Goal: Use online tool/utility: Utilize a website feature to perform a specific function

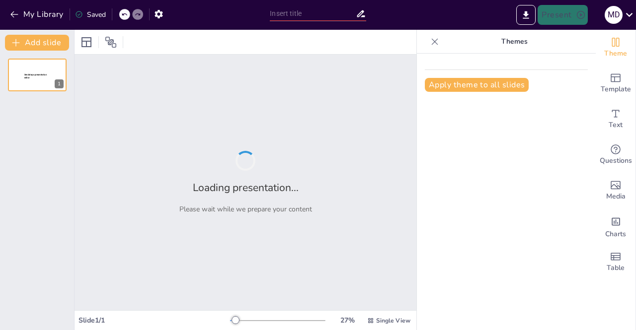
type input "Análisis de la Práctica Laboral: Experiencias y Aprendizajes en Consultoría Tri…"
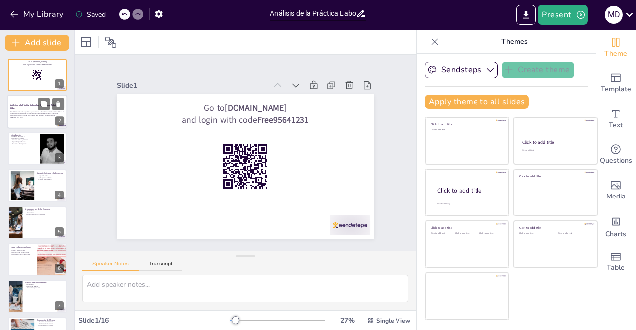
click at [41, 113] on p "Este informe detalla la experiencia y aprendizajes adquiridos durante la prácti…" at bounding box center [37, 113] width 54 height 5
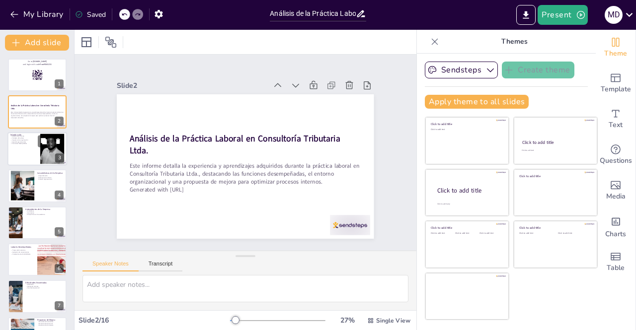
checkbox input "true"
click at [25, 143] on p "Funciones desempeñadas" at bounding box center [23, 144] width 27 height 2
type textarea "El objetivo del informe es relatar las actividades realizadas durante la prácti…"
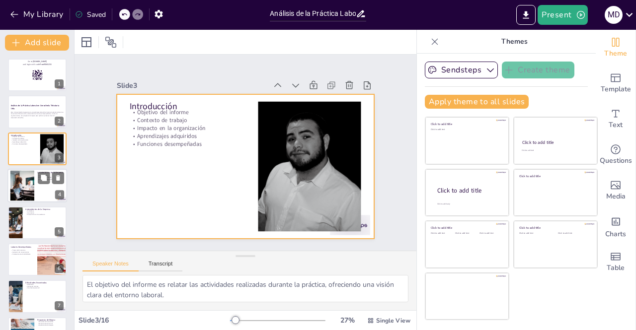
checkbox input "true"
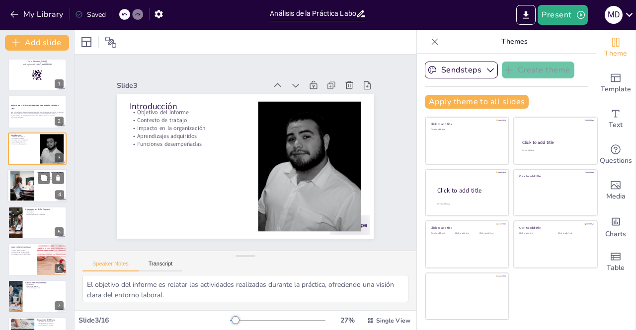
click at [27, 183] on div at bounding box center [22, 186] width 45 height 30
type textarea "La especialización en asesoría tributaria y corporativa es un aspecto clave que…"
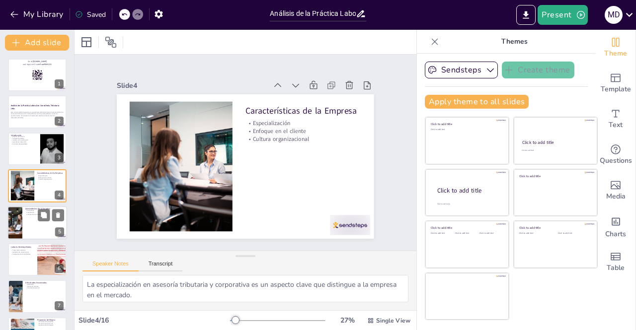
checkbox input "true"
click at [23, 215] on div at bounding box center [37, 223] width 60 height 34
type textarea "Los fundadores de la empresa aportan una sólida trayectoria que ha sido clave p…"
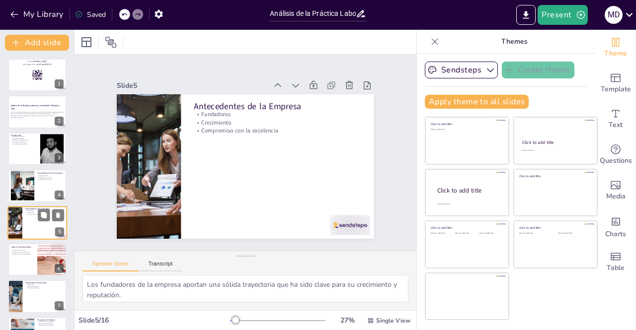
scroll to position [32, 0]
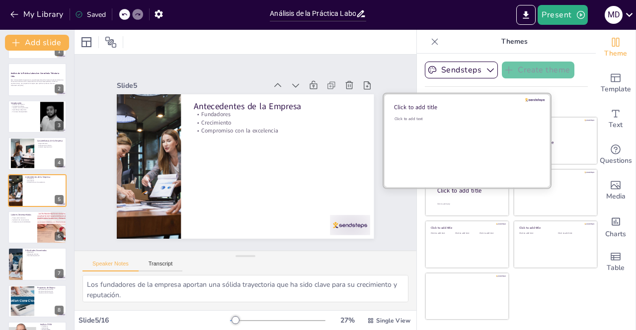
click at [457, 129] on div "Click to add text" at bounding box center [465, 147] width 142 height 62
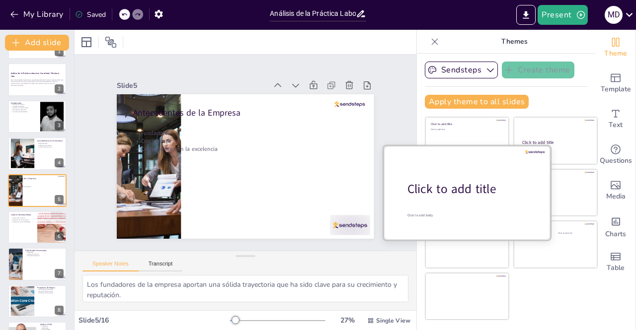
click at [464, 195] on div "Click to add title" at bounding box center [470, 189] width 127 height 17
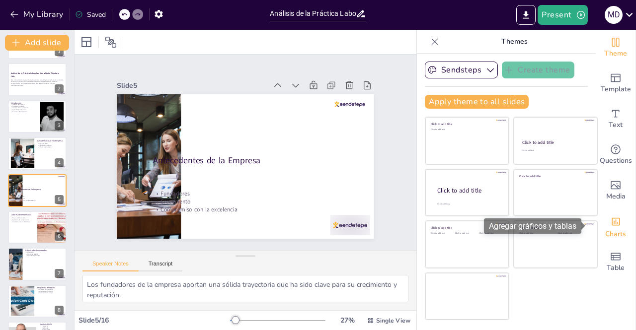
click at [611, 219] on icon "Add charts and graphs" at bounding box center [615, 221] width 10 height 10
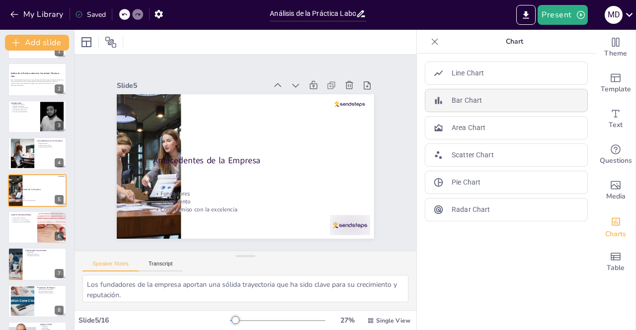
click at [490, 97] on div "Bar Chart" at bounding box center [506, 100] width 163 height 23
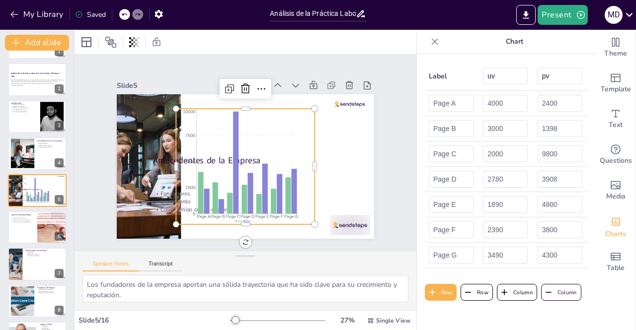
click at [127, 16] on icon at bounding box center [124, 14] width 6 height 6
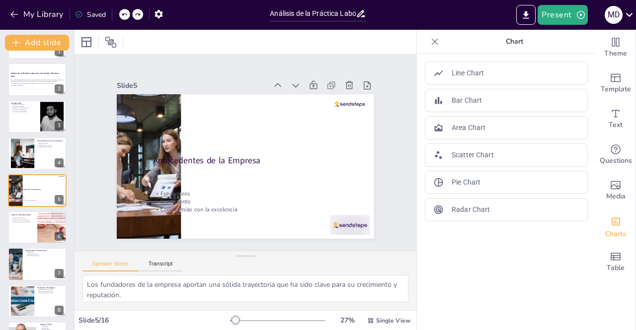
click at [127, 12] on icon at bounding box center [124, 14] width 6 height 6
click at [127, 14] on div "My Library Saving......" at bounding box center [89, 14] width 179 height 18
click at [132, 14] on div at bounding box center [135, 14] width 11 height 11
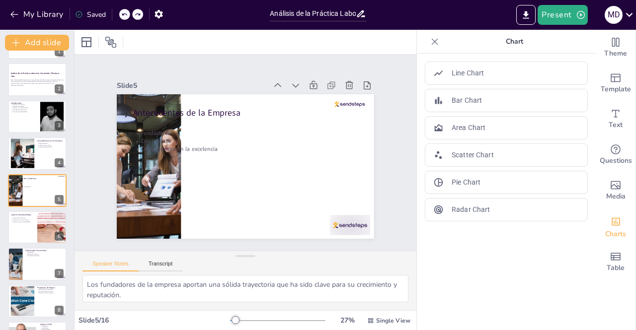
click at [132, 14] on div at bounding box center [137, 14] width 11 height 11
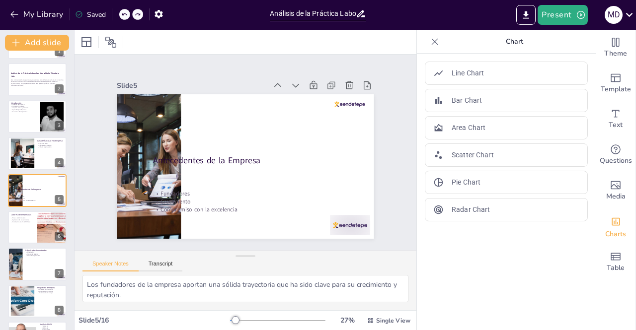
click at [132, 14] on div at bounding box center [137, 14] width 11 height 11
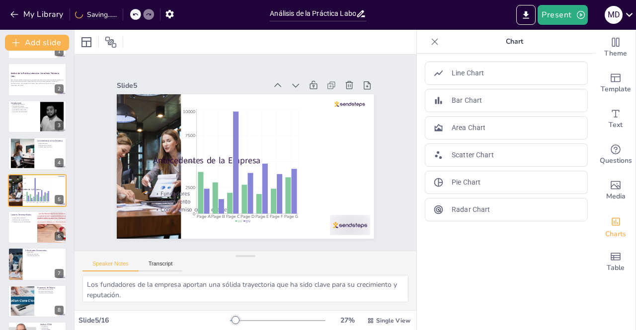
click at [132, 14] on div at bounding box center [135, 14] width 11 height 11
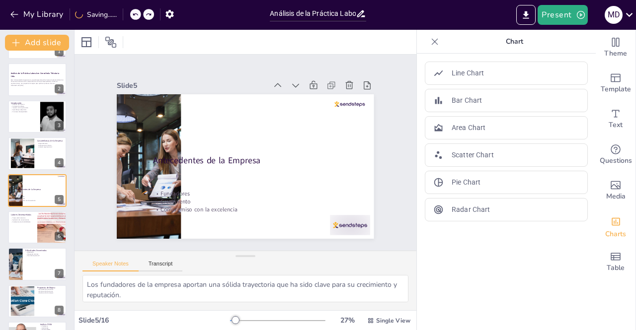
click at [137, 16] on icon at bounding box center [135, 14] width 6 height 6
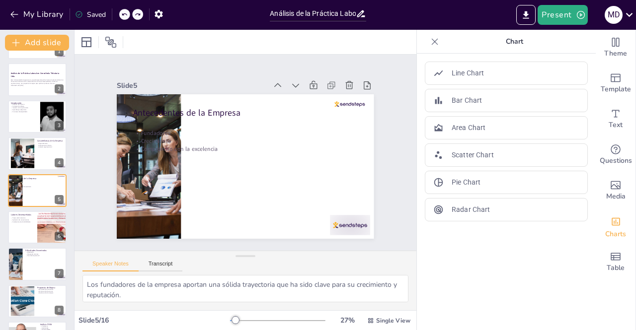
click at [431, 42] on icon at bounding box center [434, 41] width 6 height 6
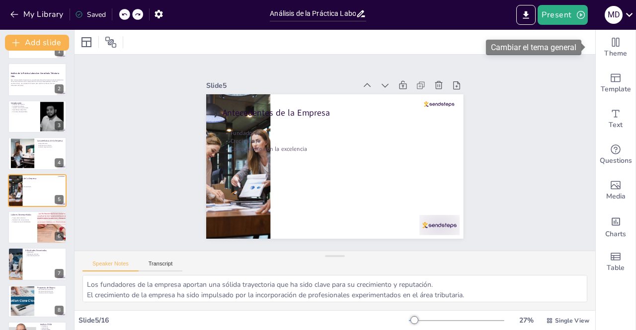
click at [552, 45] on font "Cambiar el tema general" at bounding box center [533, 47] width 85 height 9
click at [612, 43] on icon "Change the overall theme" at bounding box center [615, 42] width 7 height 9
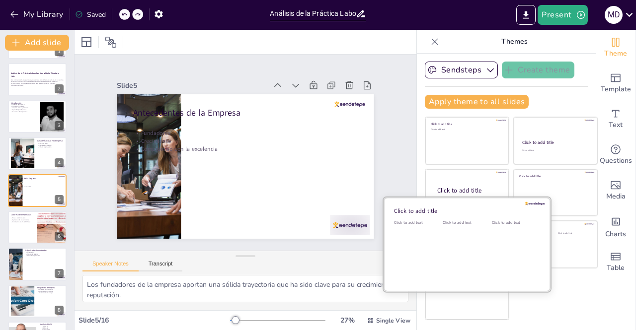
click at [444, 243] on div "Click to add text" at bounding box center [464, 251] width 45 height 62
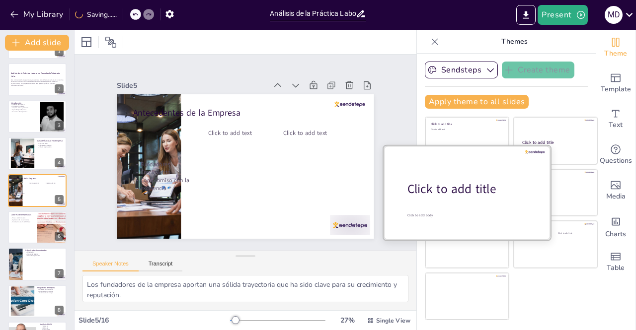
click at [449, 188] on div "Click to add title" at bounding box center [470, 189] width 127 height 17
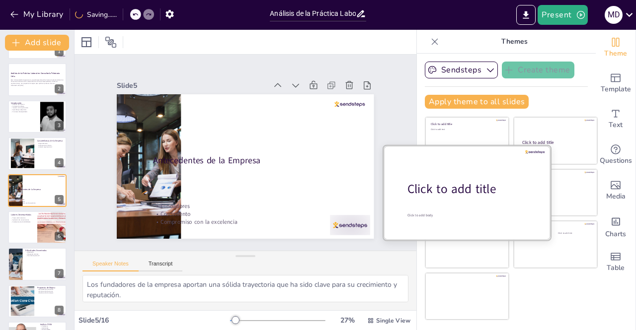
click at [484, 201] on div at bounding box center [466, 192] width 167 height 94
checkbox input "true"
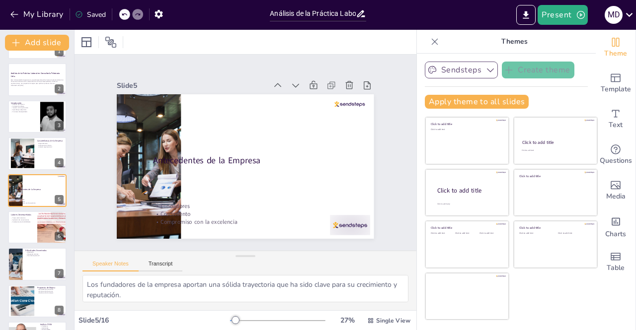
click at [454, 75] on button "Sendsteps" at bounding box center [461, 70] width 73 height 17
click at [461, 100] on span "Sendsteps" at bounding box center [468, 103] width 45 height 9
click at [478, 104] on button "Apply theme to all slides" at bounding box center [477, 102] width 104 height 14
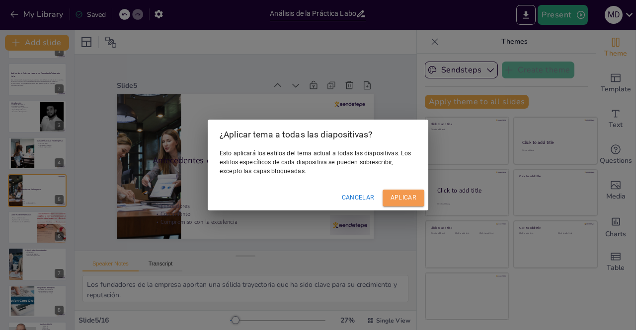
click at [403, 195] on font "Aplicar" at bounding box center [403, 197] width 26 height 7
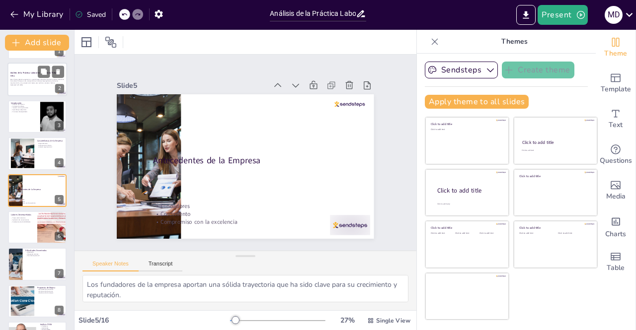
checkbox input "true"
click at [36, 74] on strong "Análisis de la Práctica Laboral en Consultoría Tributaria Ltda." at bounding box center [35, 74] width 50 height 5
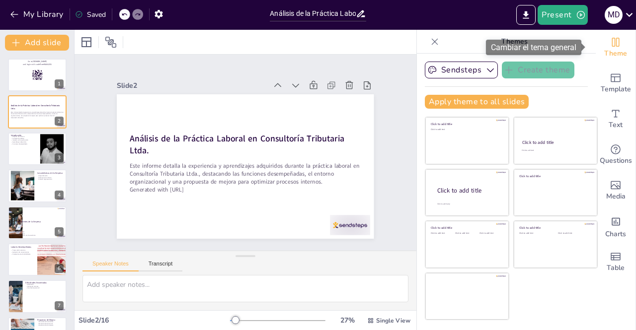
click at [612, 46] on icon "Change the overall theme" at bounding box center [615, 42] width 7 height 9
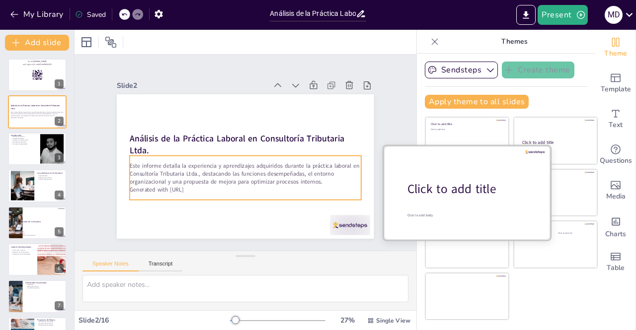
checkbox input "true"
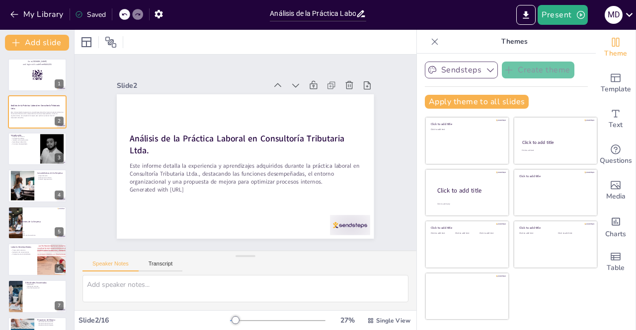
click at [441, 69] on button "Sendsteps" at bounding box center [461, 70] width 73 height 17
click at [436, 103] on div "Sendsteps" at bounding box center [469, 104] width 89 height 20
click at [457, 68] on button "Sendsteps" at bounding box center [461, 70] width 73 height 17
click at [461, 102] on span "Sendsteps" at bounding box center [468, 103] width 45 height 9
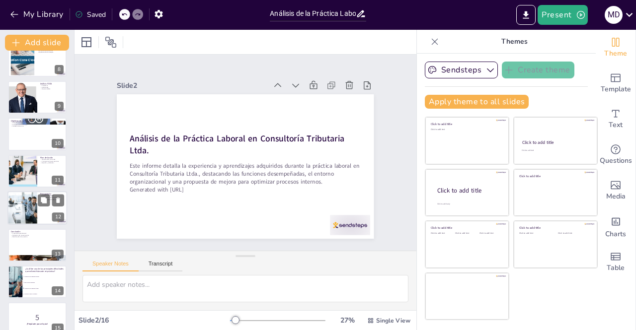
scroll to position [323, 0]
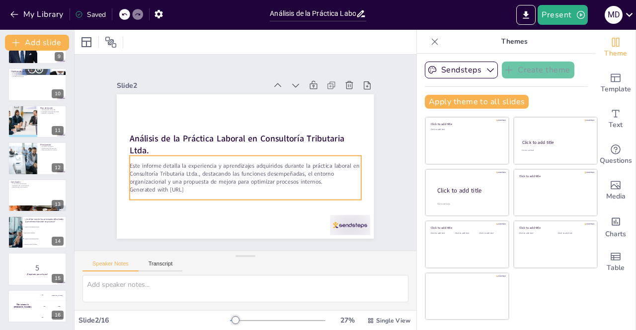
checkbox input "true"
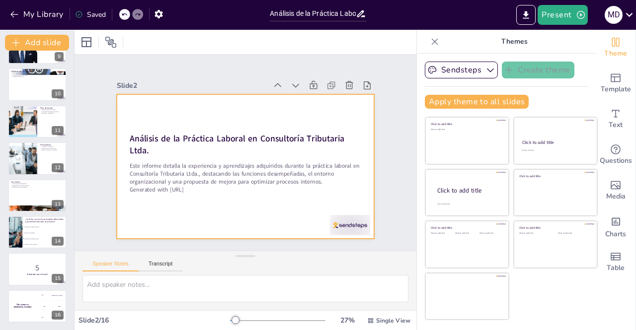
checkbox input "true"
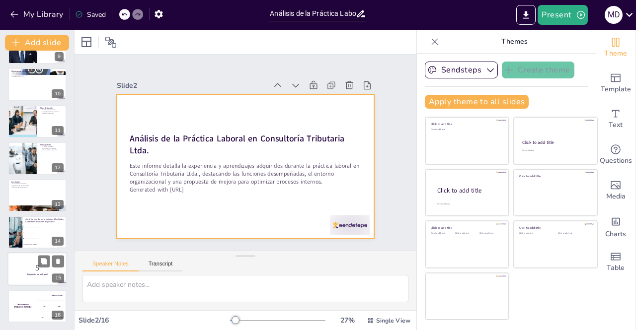
checkbox input "true"
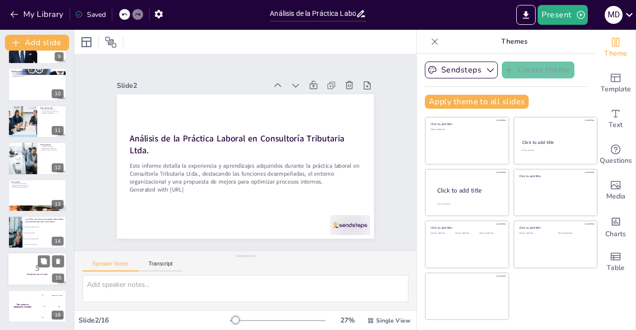
checkbox input "true"
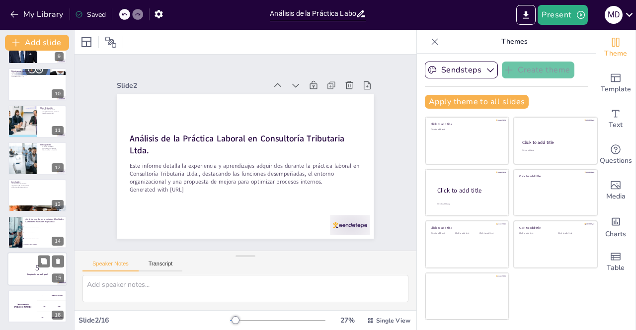
checkbox input "true"
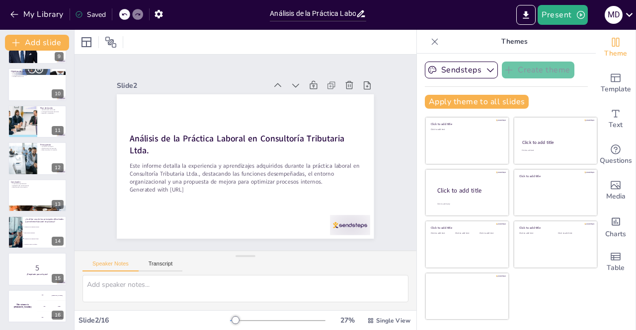
checkbox input "true"
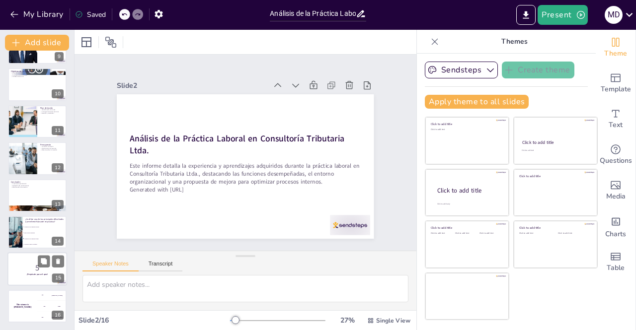
checkbox input "true"
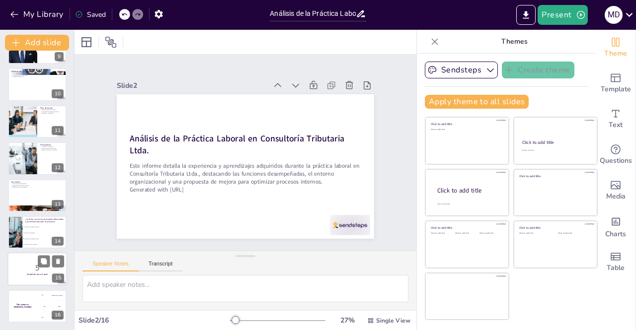
checkbox input "true"
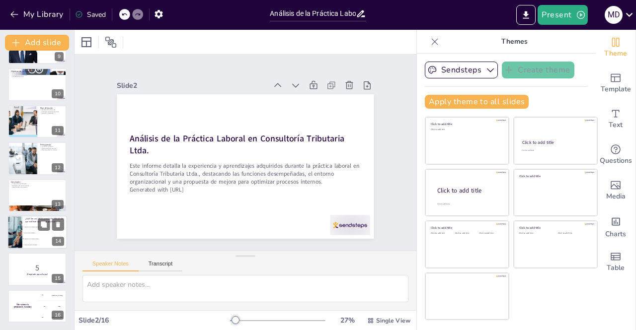
checkbox input "true"
click at [29, 240] on li "Adaptación a un ambiente formal" at bounding box center [44, 239] width 45 height 6
type textarea "La respuesta correcta es la opción 3, "Adaptación a un ambiente formal", que se…"
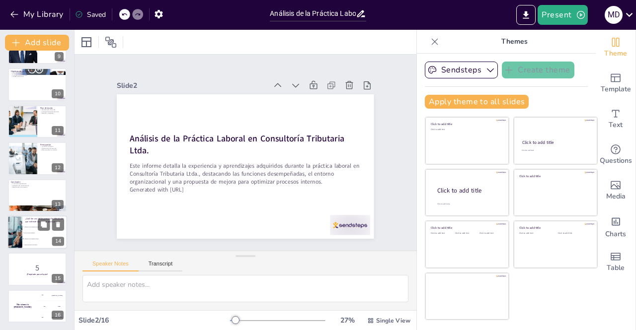
checkbox input "true"
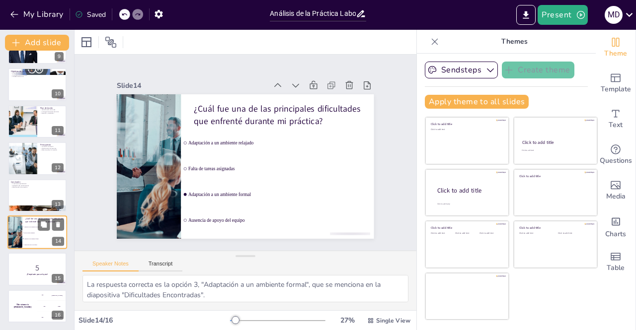
checkbox input "true"
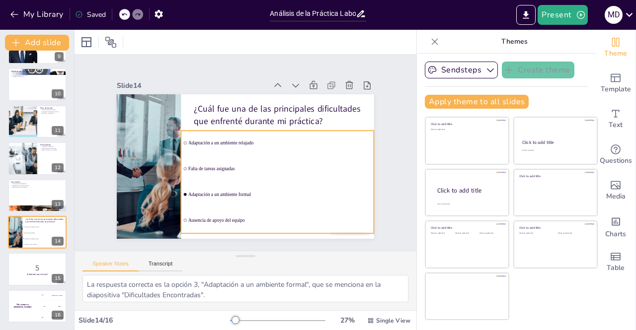
checkbox input "true"
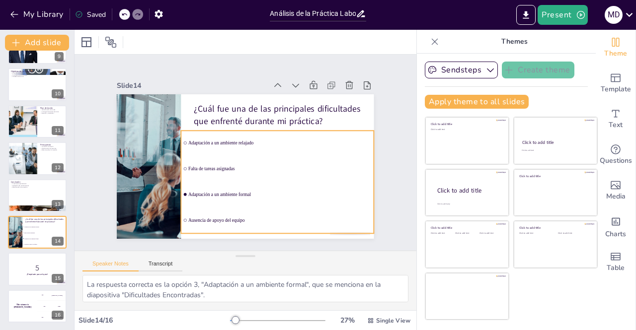
checkbox input "true"
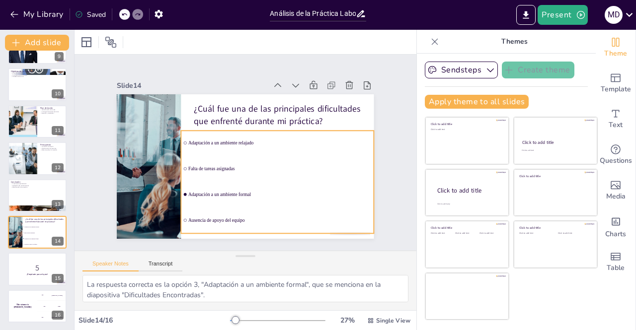
checkbox input "true"
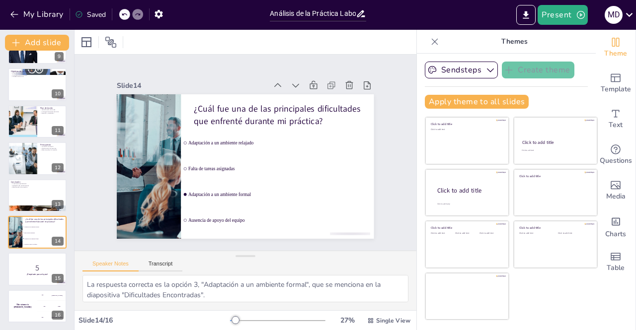
checkbox input "true"
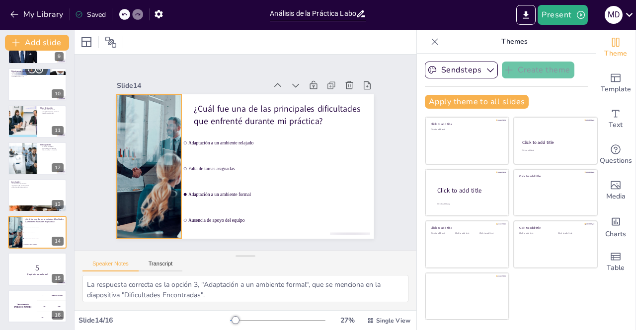
checkbox input "true"
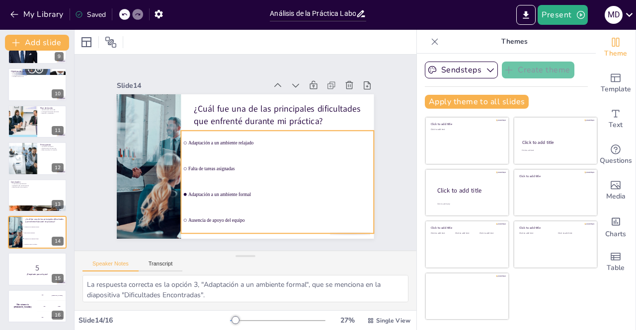
checkbox input "true"
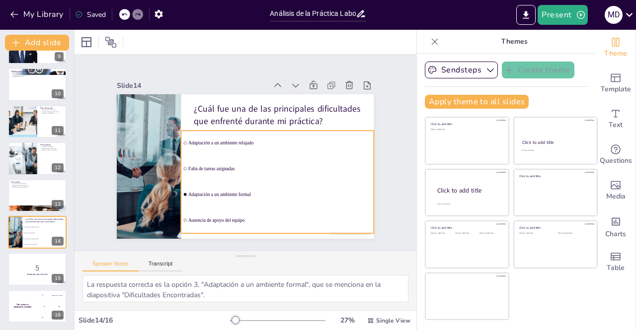
checkbox input "true"
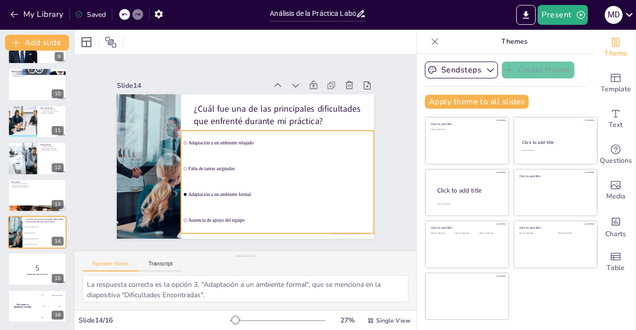
checkbox input "true"
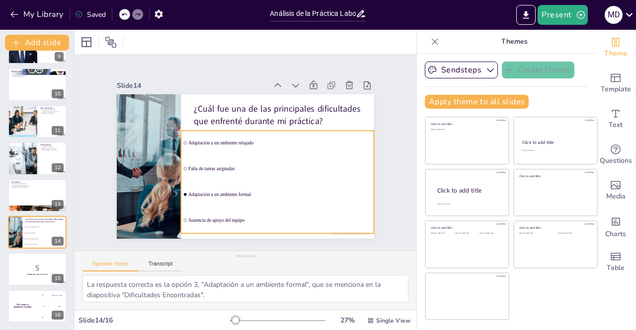
checkbox input "true"
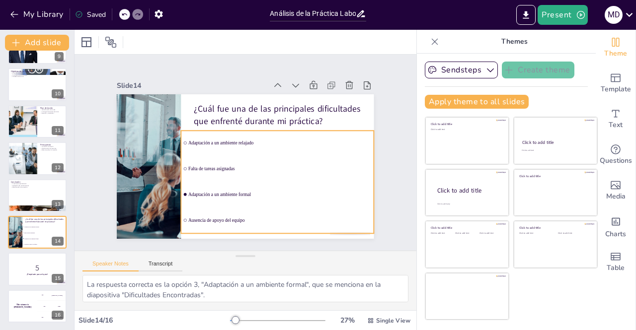
checkbox input "true"
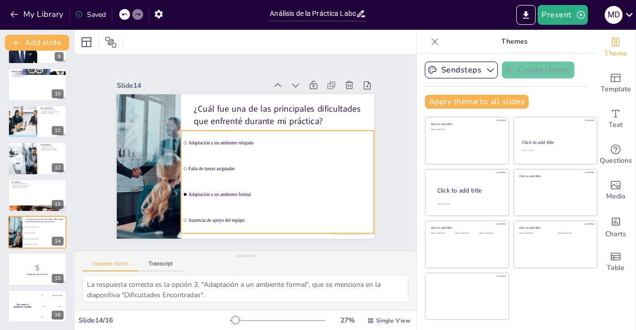
checkbox input "true"
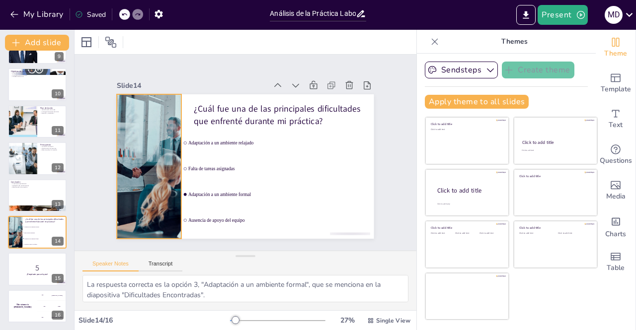
checkbox input "true"
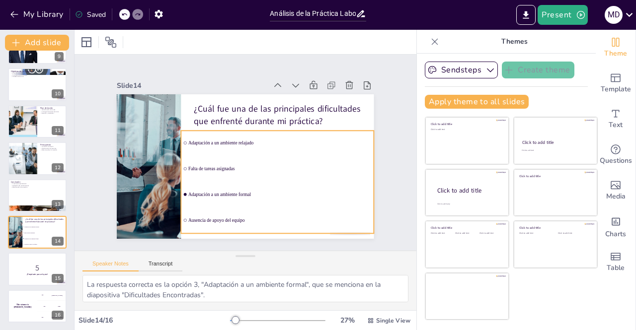
checkbox input "true"
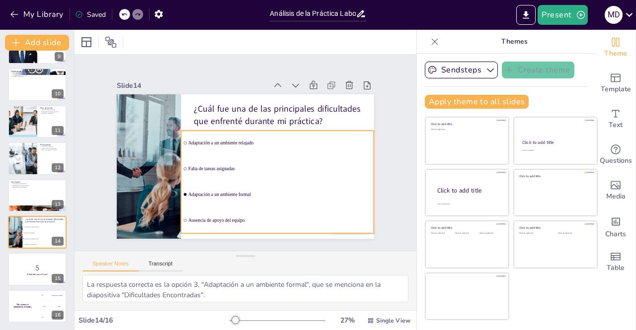
checkbox input "true"
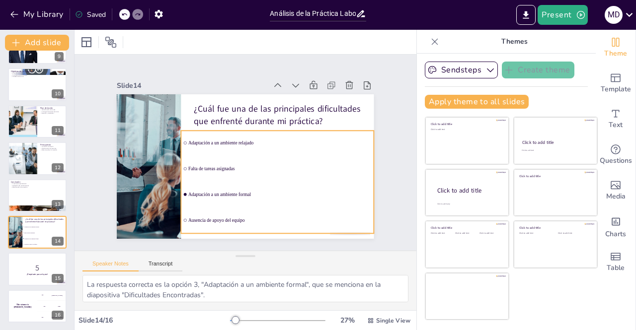
checkbox input "true"
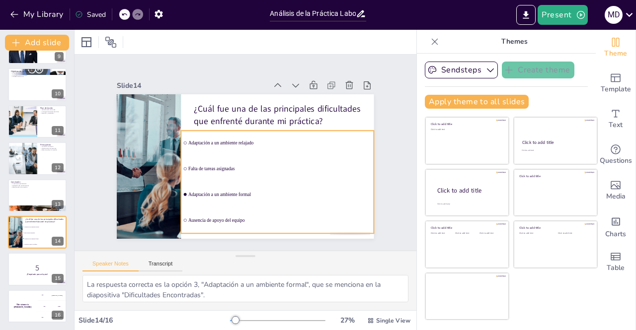
checkbox input "true"
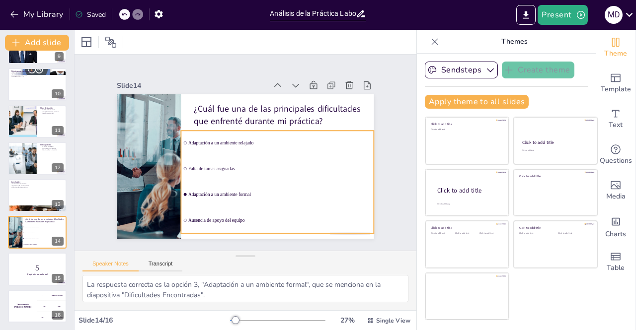
checkbox input "true"
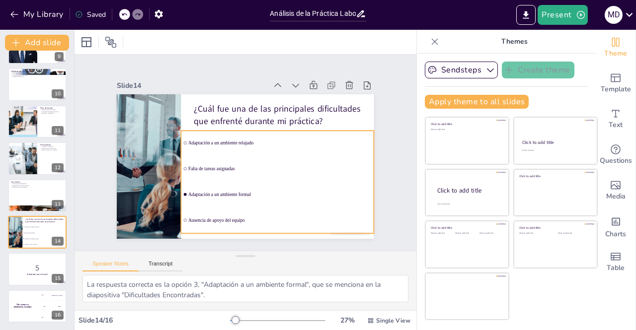
checkbox input "true"
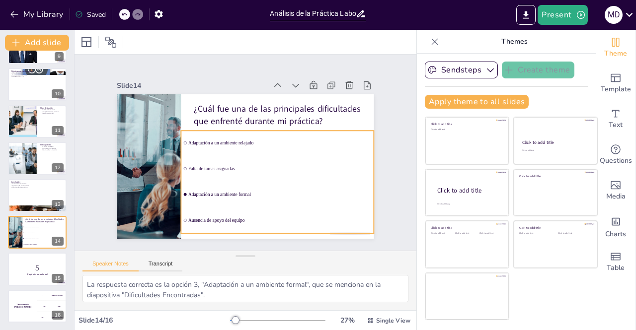
checkbox input "true"
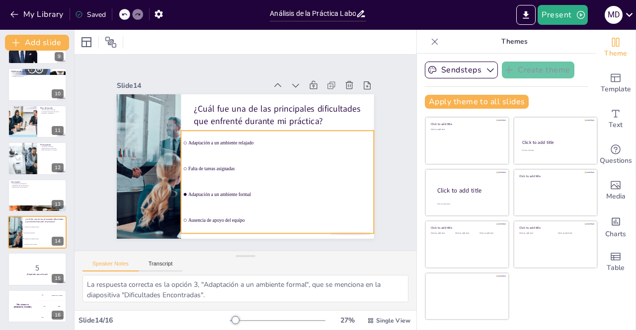
checkbox input "true"
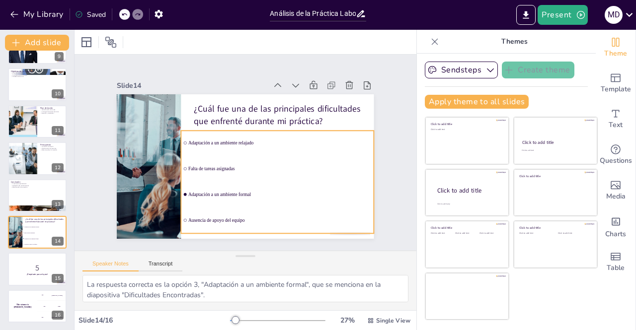
checkbox input "true"
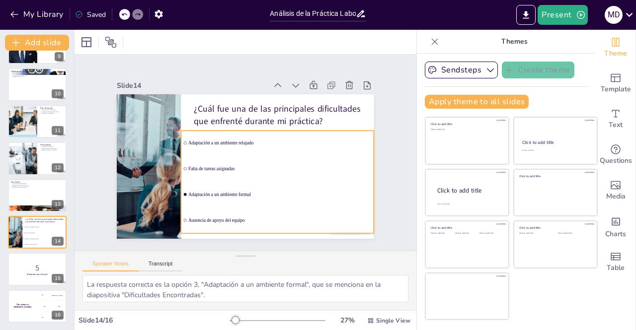
checkbox input "true"
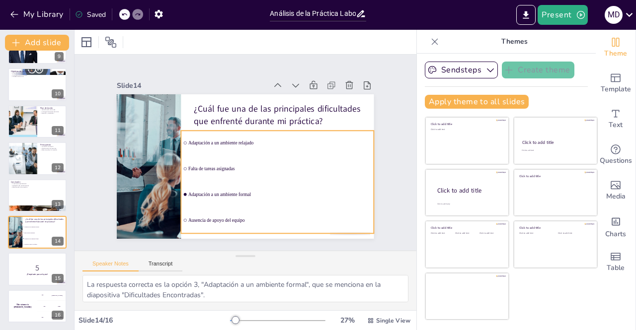
checkbox input "true"
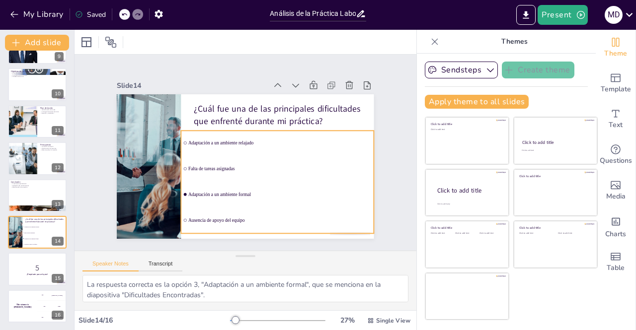
checkbox input "true"
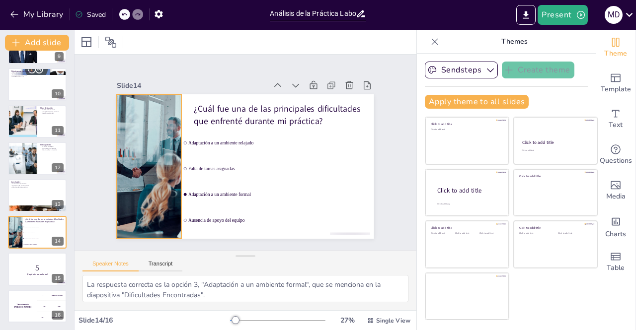
checkbox input "true"
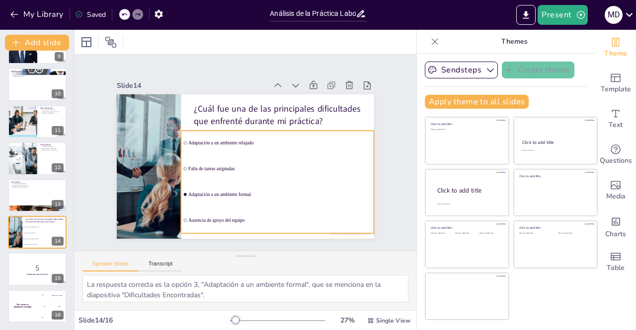
checkbox input "true"
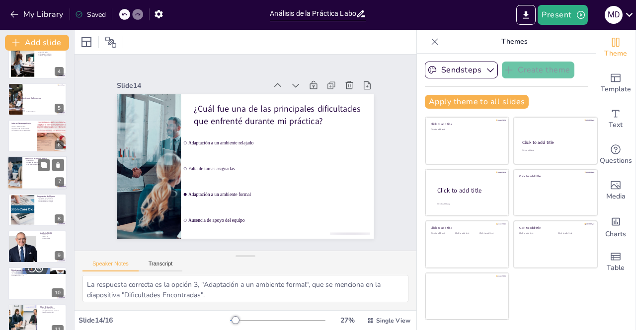
checkbox input "true"
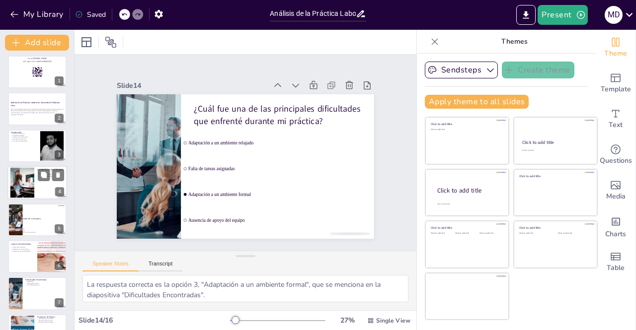
scroll to position [0, 0]
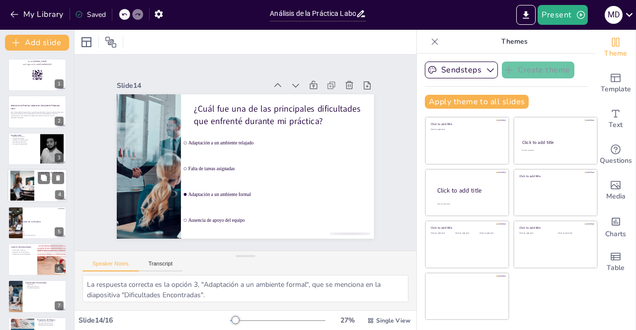
checkbox input "true"
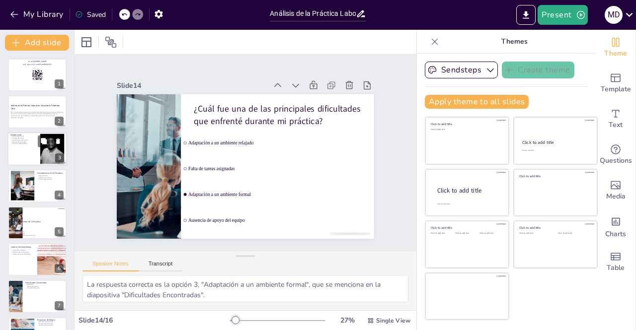
checkbox input "true"
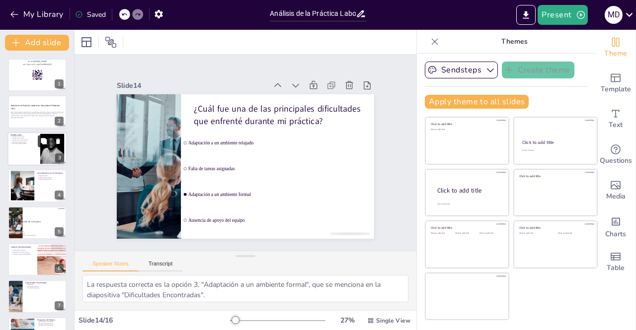
checkbox input "true"
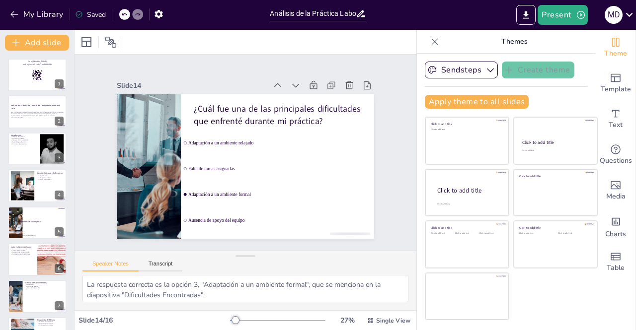
checkbox input "true"
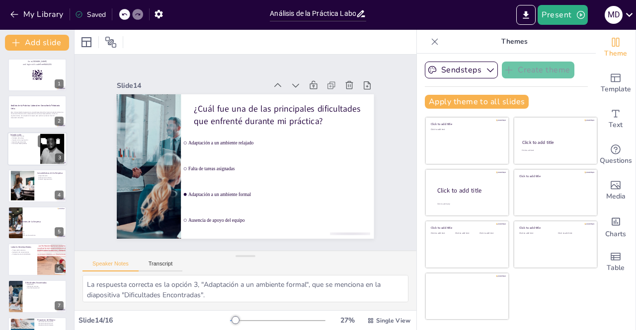
checkbox input "true"
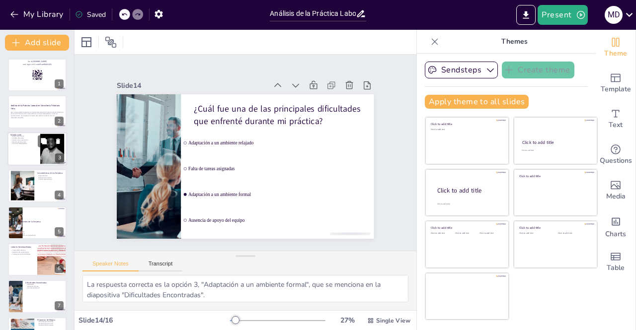
checkbox input "true"
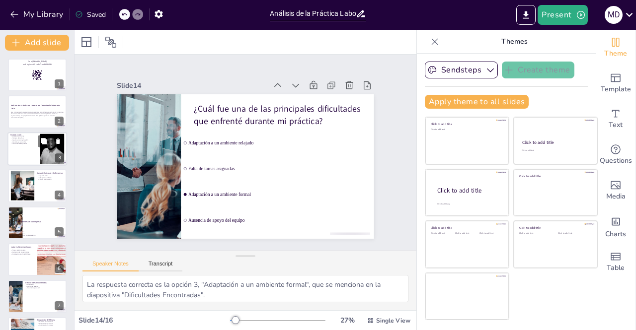
click at [23, 145] on div at bounding box center [37, 149] width 60 height 34
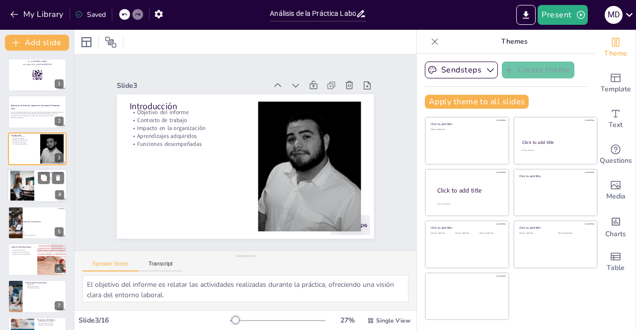
click at [30, 189] on div at bounding box center [22, 186] width 45 height 30
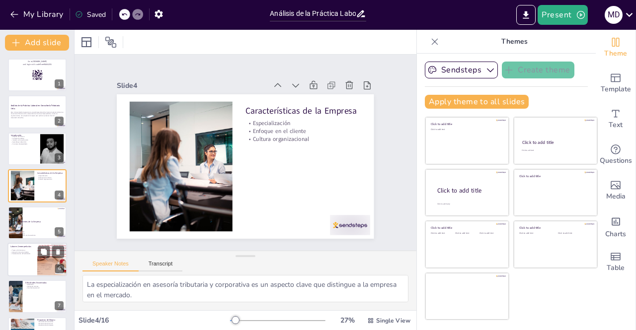
click at [27, 225] on div at bounding box center [37, 223] width 59 height 33
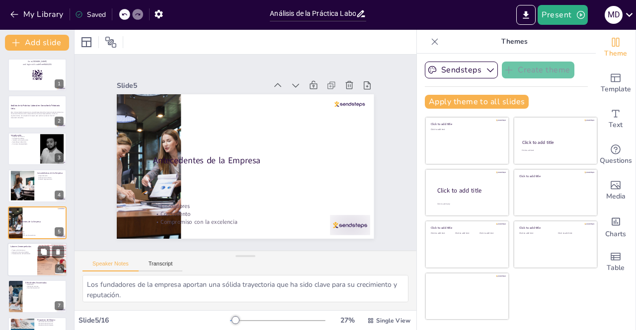
scroll to position [32, 0]
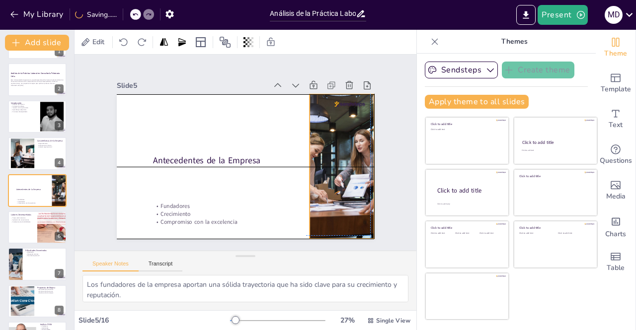
drag, startPoint x: 140, startPoint y: 121, endPoint x: 329, endPoint y: 124, distance: 188.7
click at [305, 123] on div at bounding box center [212, 244] width 186 height 242
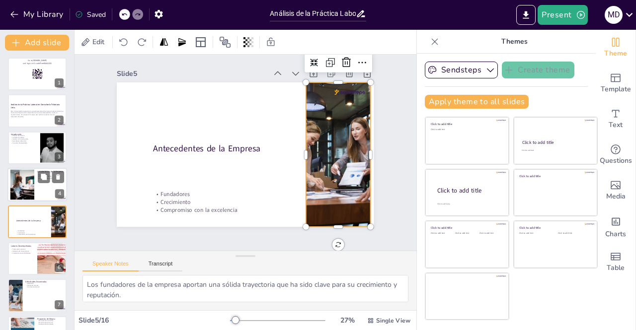
scroll to position [0, 0]
